Goal: Task Accomplishment & Management: Manage account settings

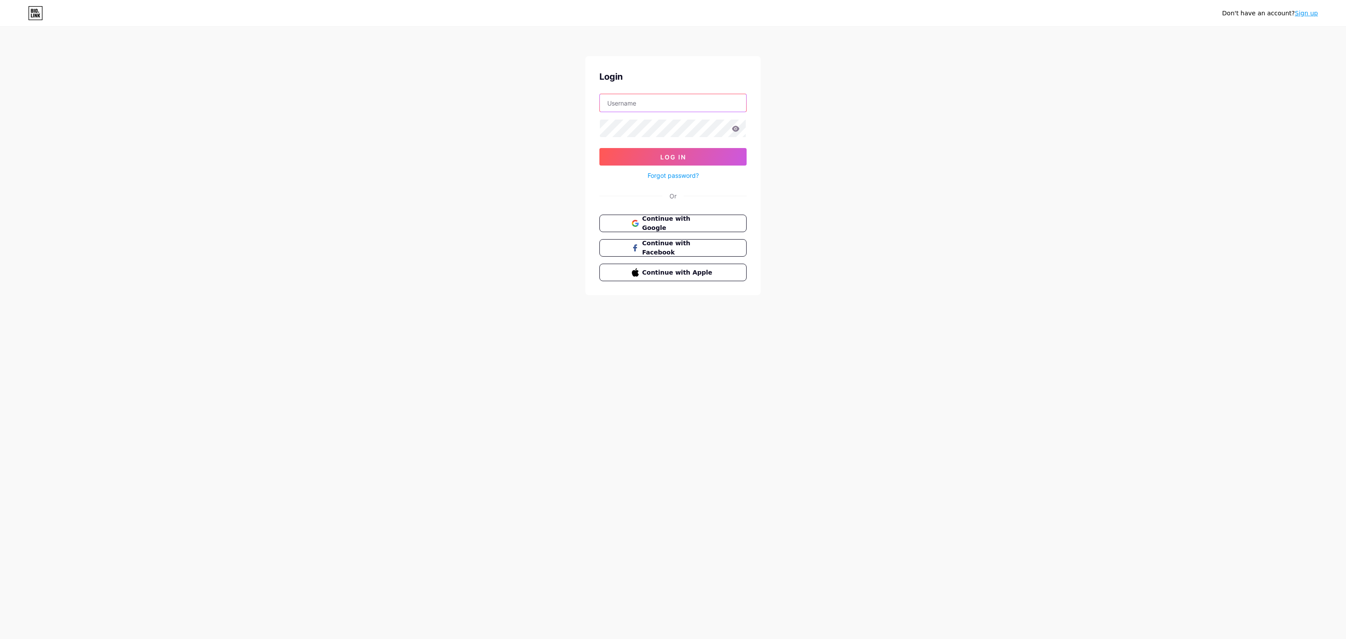
click at [722, 104] on input "text" at bounding box center [673, 103] width 146 height 18
type input "[EMAIL_ADDRESS][DOMAIN_NAME]"
click at [599, 148] on button "Log In" at bounding box center [672, 157] width 147 height 18
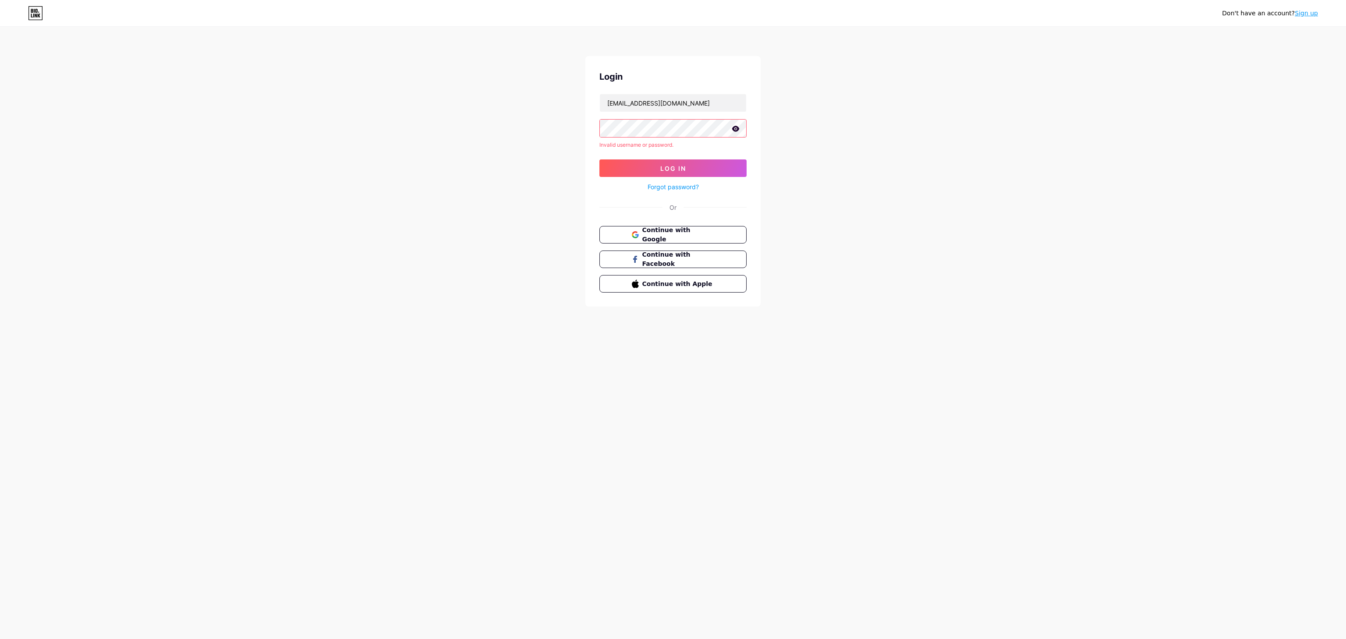
click at [734, 127] on icon at bounding box center [735, 129] width 7 height 6
click at [599, 148] on button "Log In" at bounding box center [672, 157] width 147 height 18
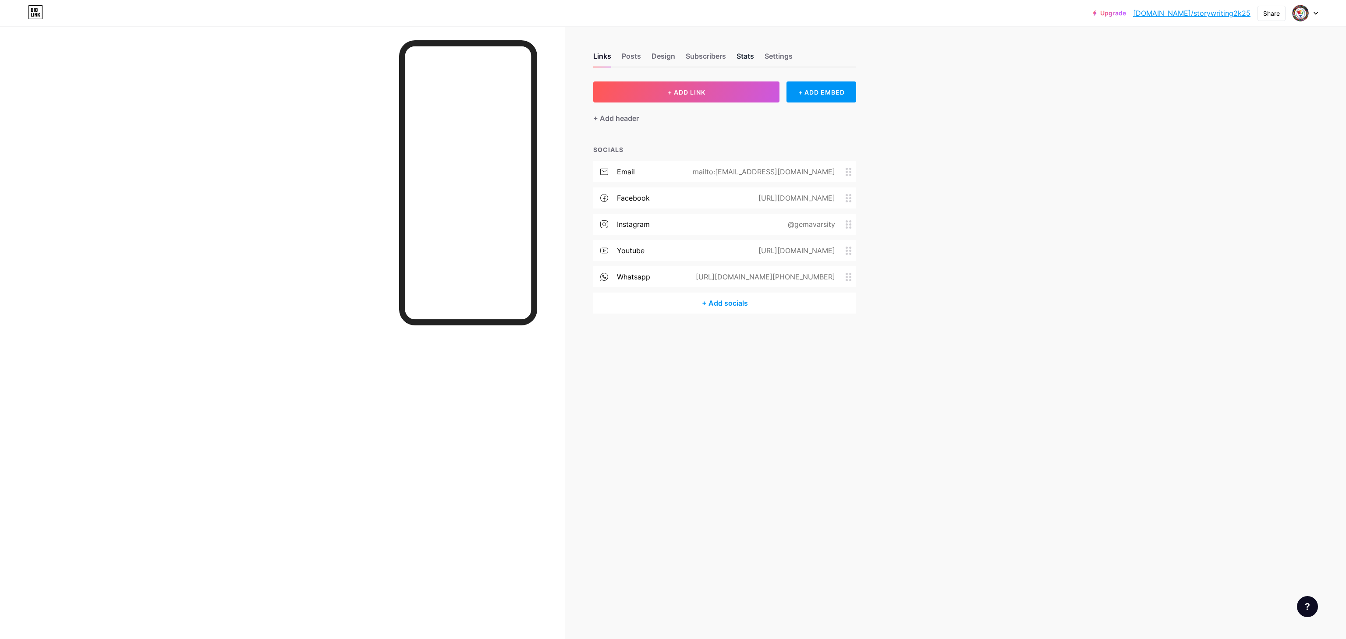
click at [745, 58] on div "Stats" at bounding box center [745, 59] width 18 height 16
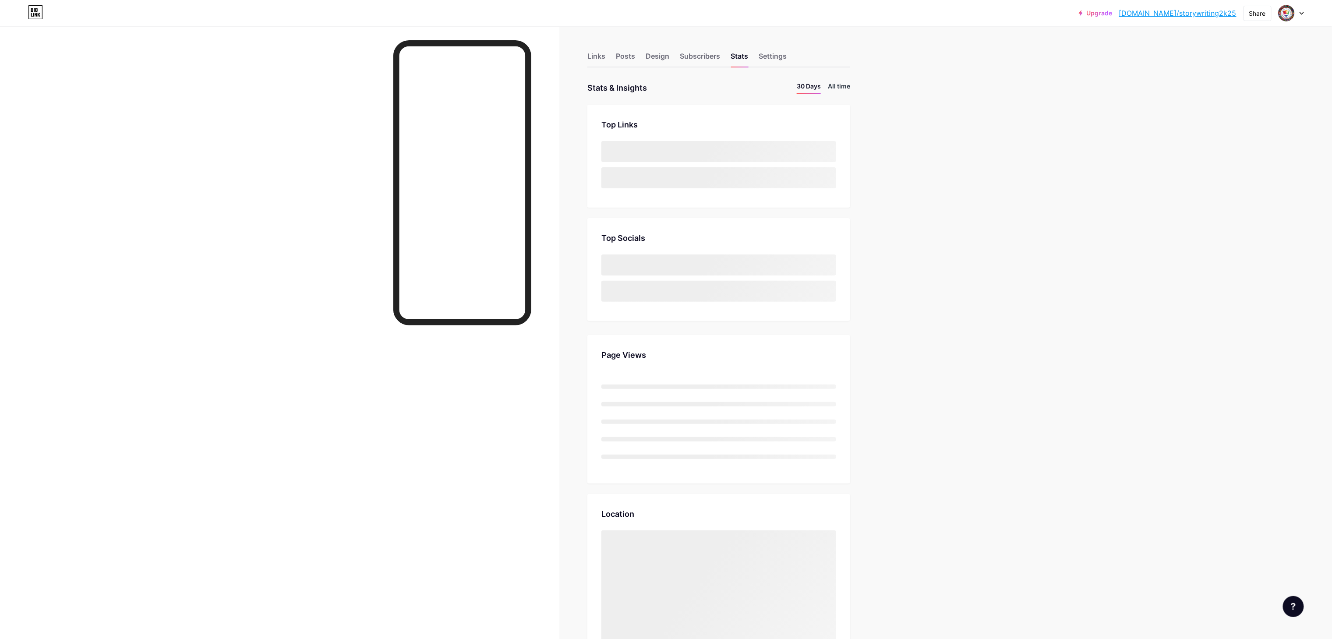
click at [849, 85] on li "All time" at bounding box center [839, 87] width 22 height 13
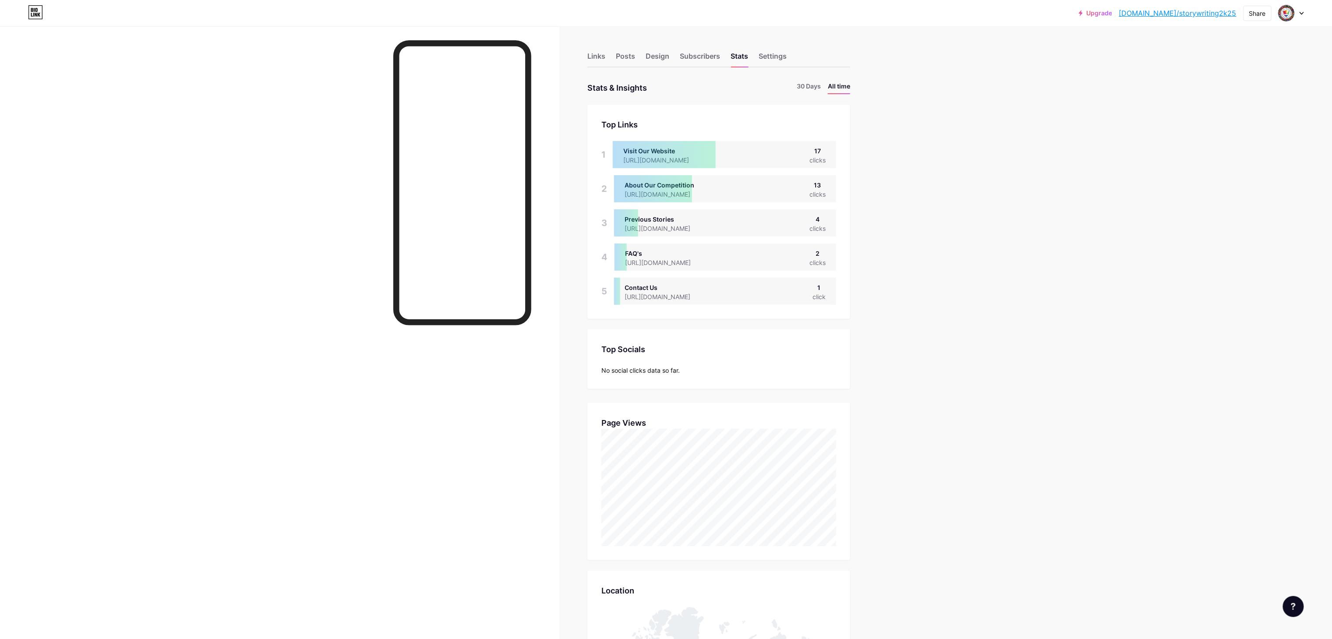
scroll to position [639, 1332]
